Goal: Task Accomplishment & Management: Manage account settings

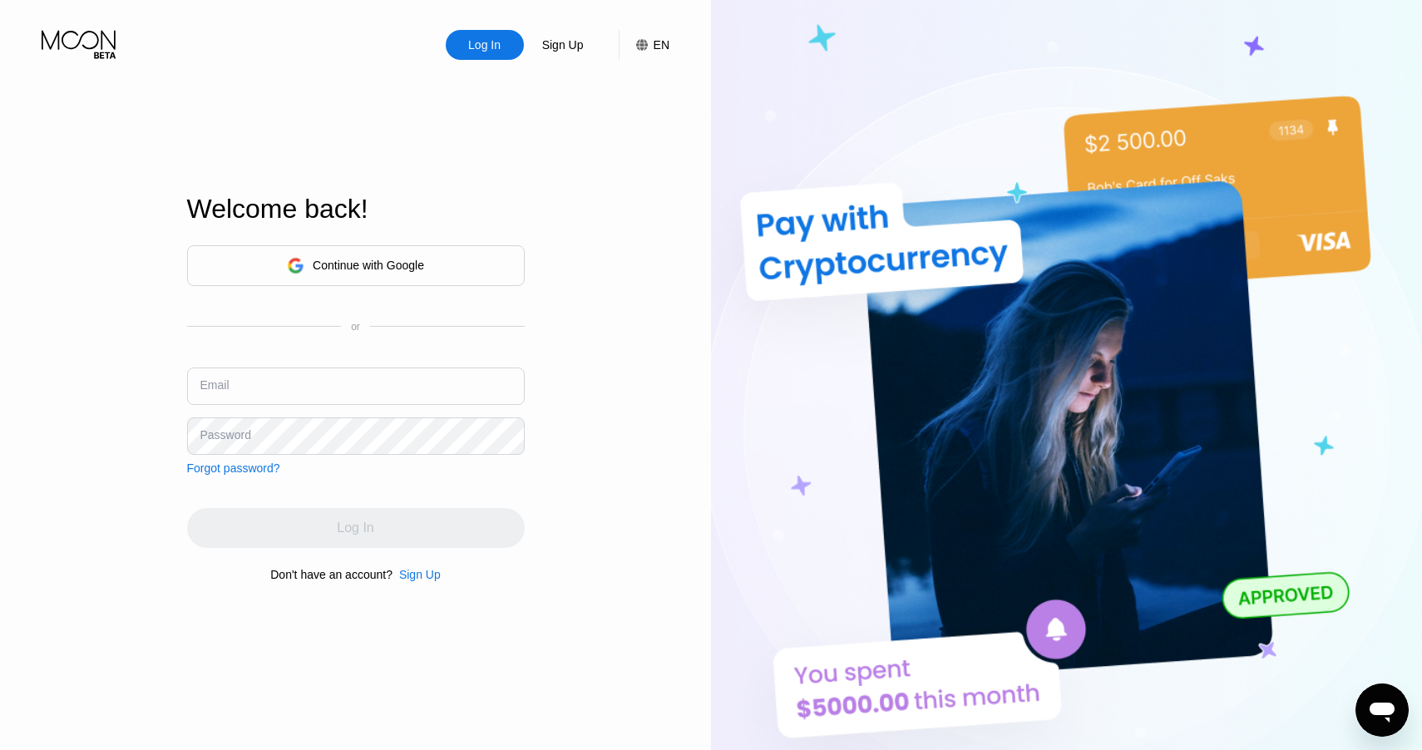
click at [368, 267] on div "Continue with Google" at bounding box center [368, 265] width 111 height 13
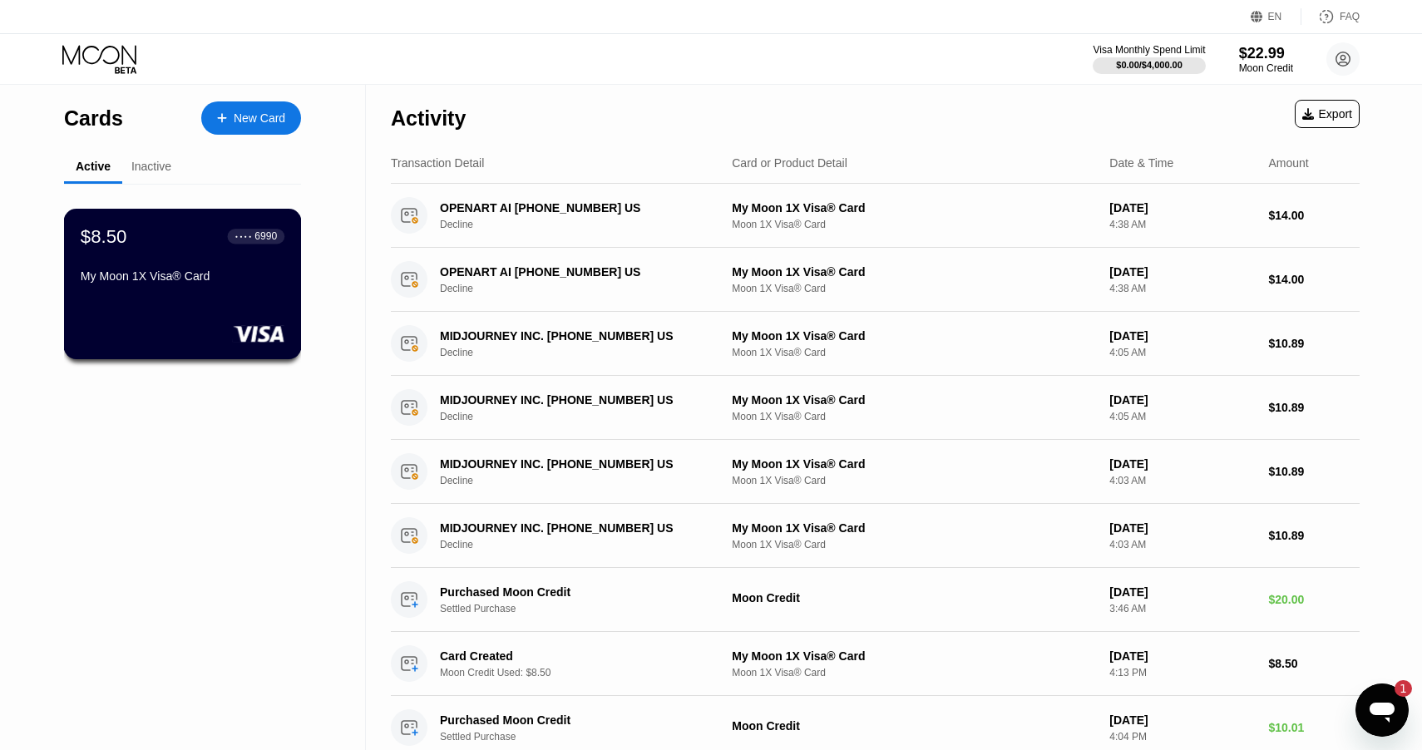
click at [210, 259] on div "$8.50 ● ● ● ● 6990 My Moon 1X Visa® Card" at bounding box center [183, 257] width 204 height 64
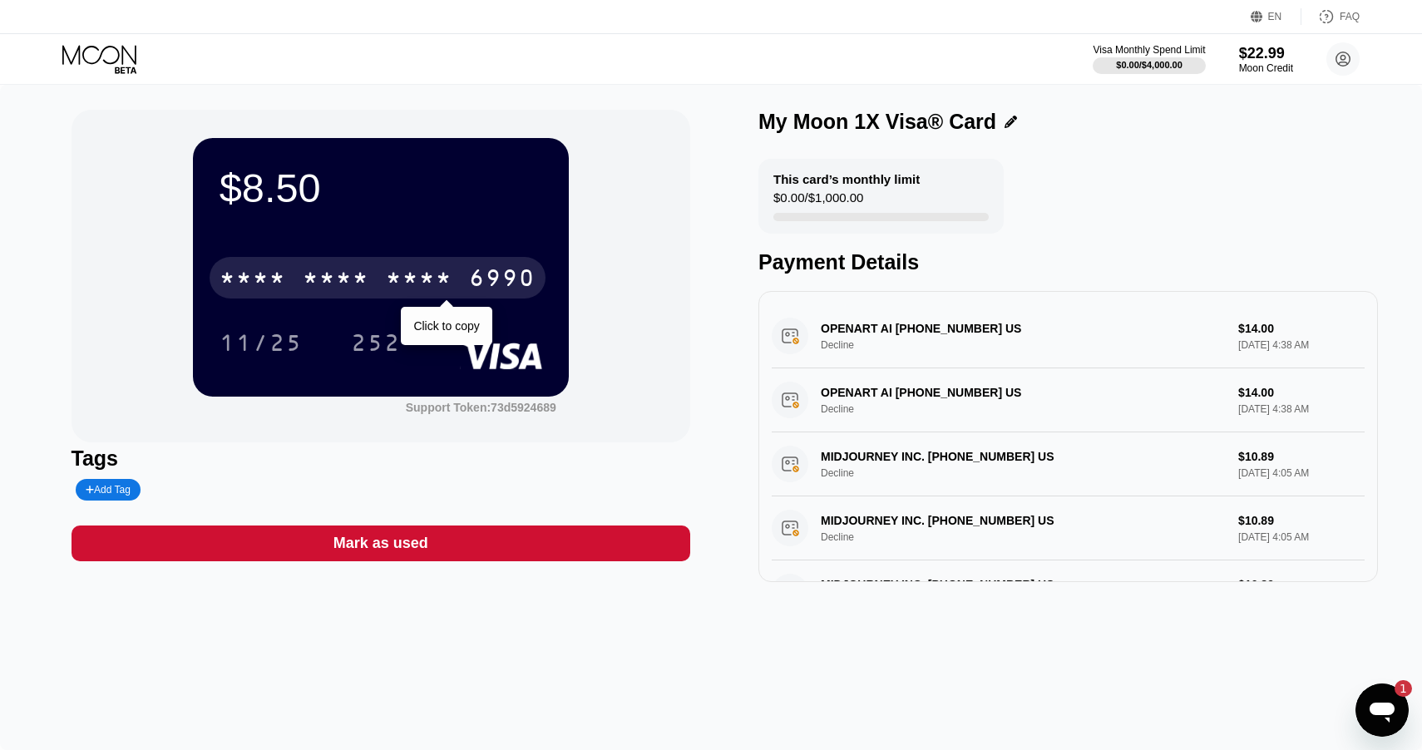
click at [247, 282] on div "* * * *" at bounding box center [253, 280] width 67 height 27
click at [251, 289] on div "4513" at bounding box center [253, 280] width 67 height 27
click at [371, 266] on div "* * * * * * * * * * * * 6990" at bounding box center [378, 278] width 336 height 42
